Goal: Find specific page/section: Find specific page/section

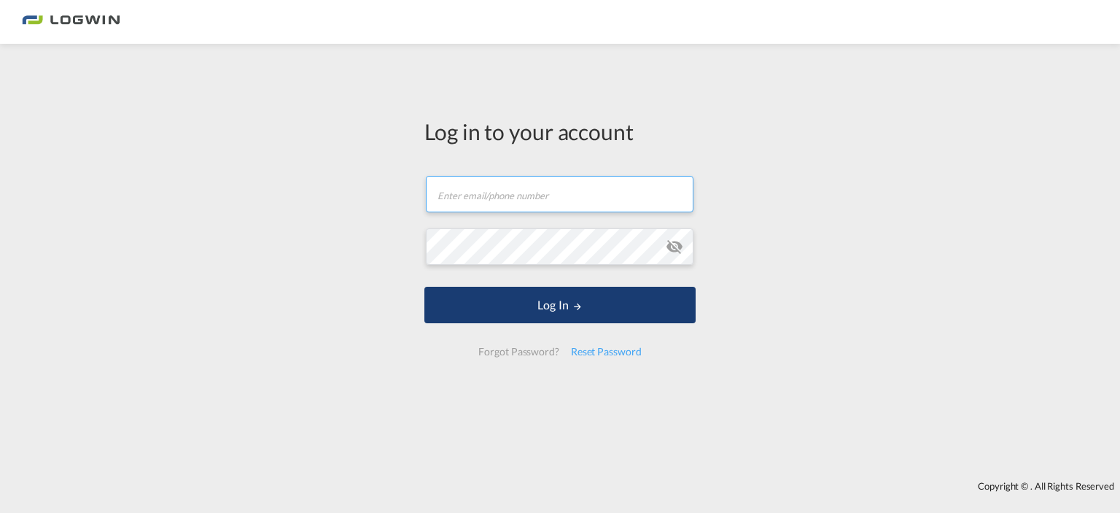
type input "[PERSON_NAME][EMAIL_ADDRESS][DOMAIN_NAME]"
click at [508, 311] on button "Log In" at bounding box center [559, 305] width 271 height 36
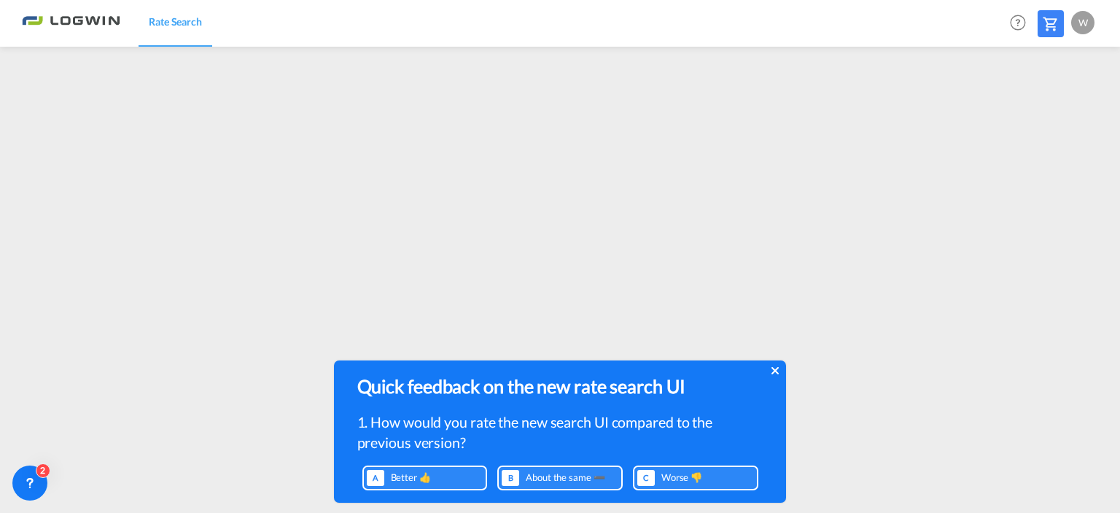
click at [777, 370] on icon at bounding box center [774, 371] width 7 height 12
